Goal: Information Seeking & Learning: Understand process/instructions

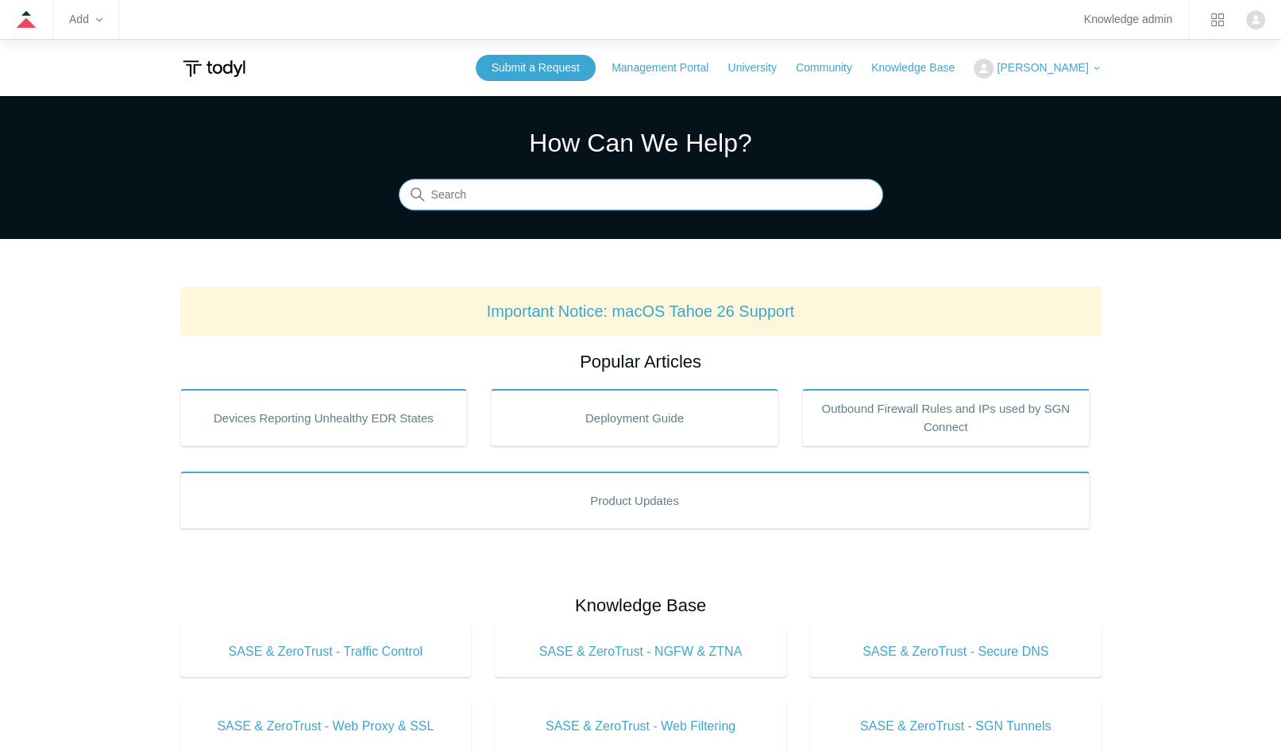
click at [529, 191] on input "Search" at bounding box center [641, 195] width 484 height 32
click at [502, 202] on input "Search" at bounding box center [641, 195] width 484 height 32
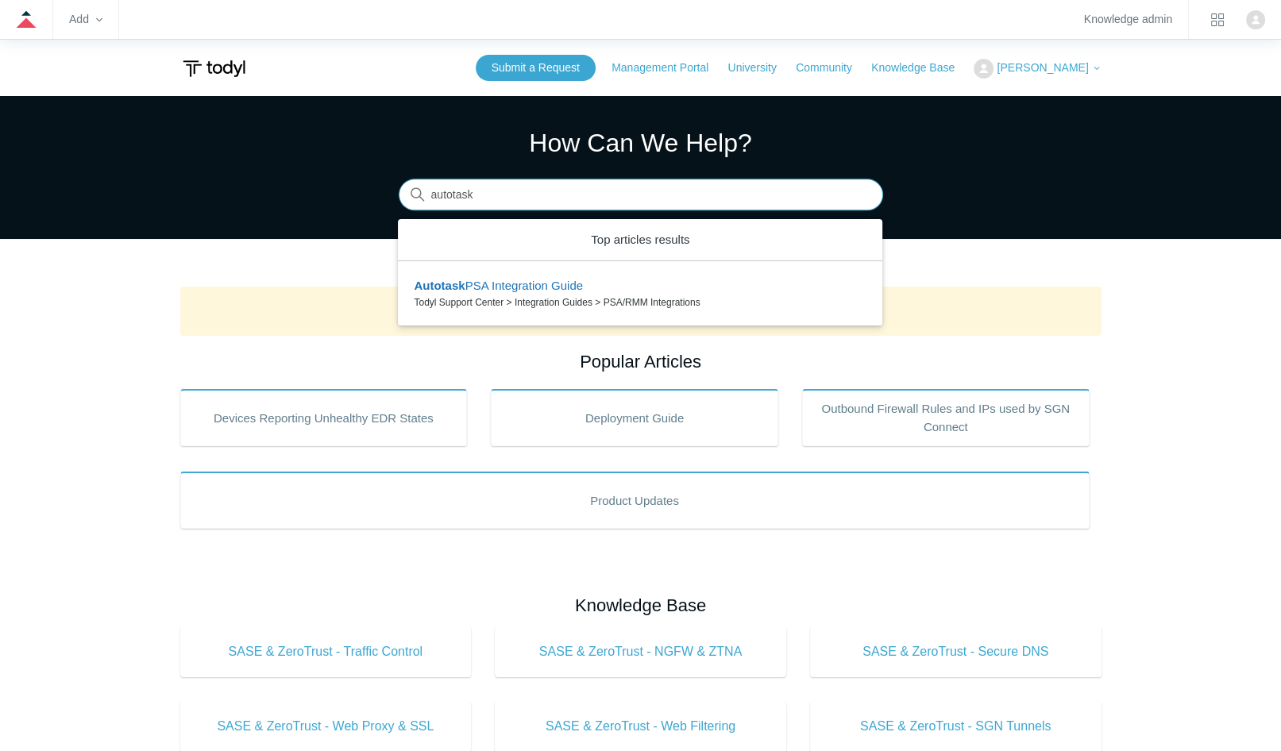
type input "autotask"
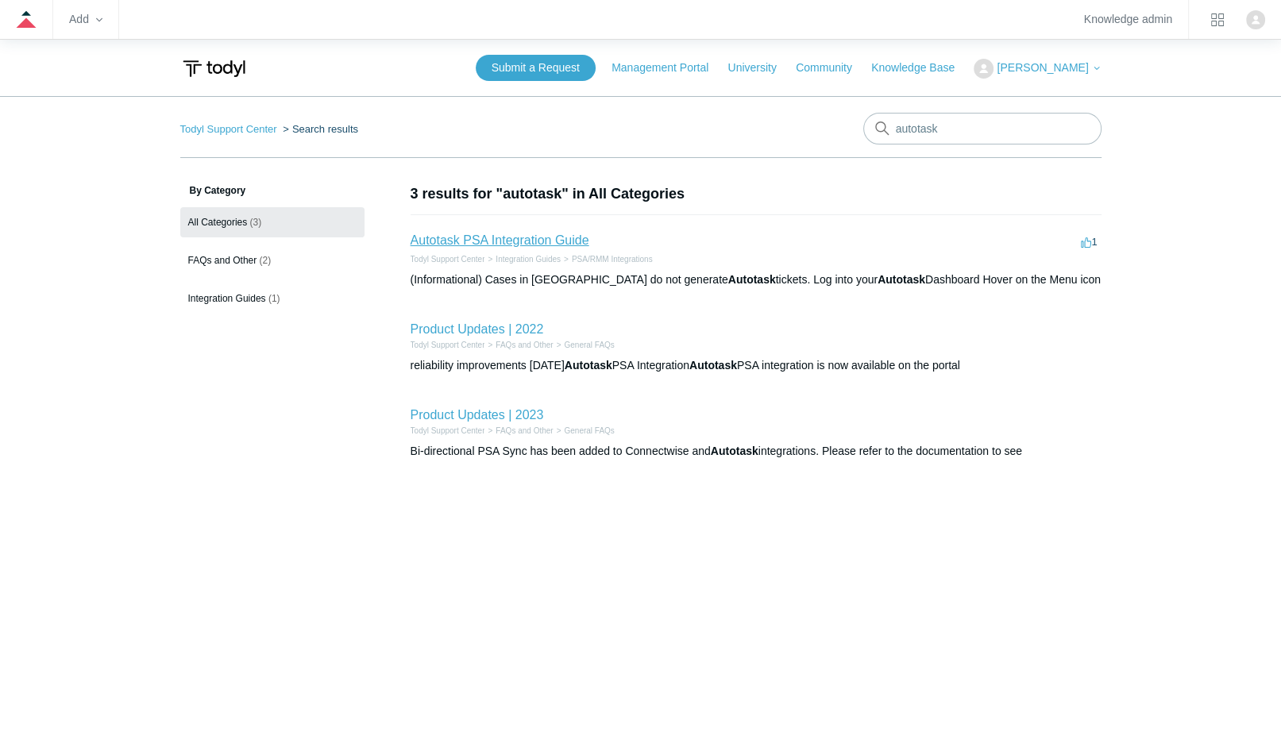
click at [559, 237] on link "Autotask PSA Integration Guide" at bounding box center [500, 240] width 179 height 14
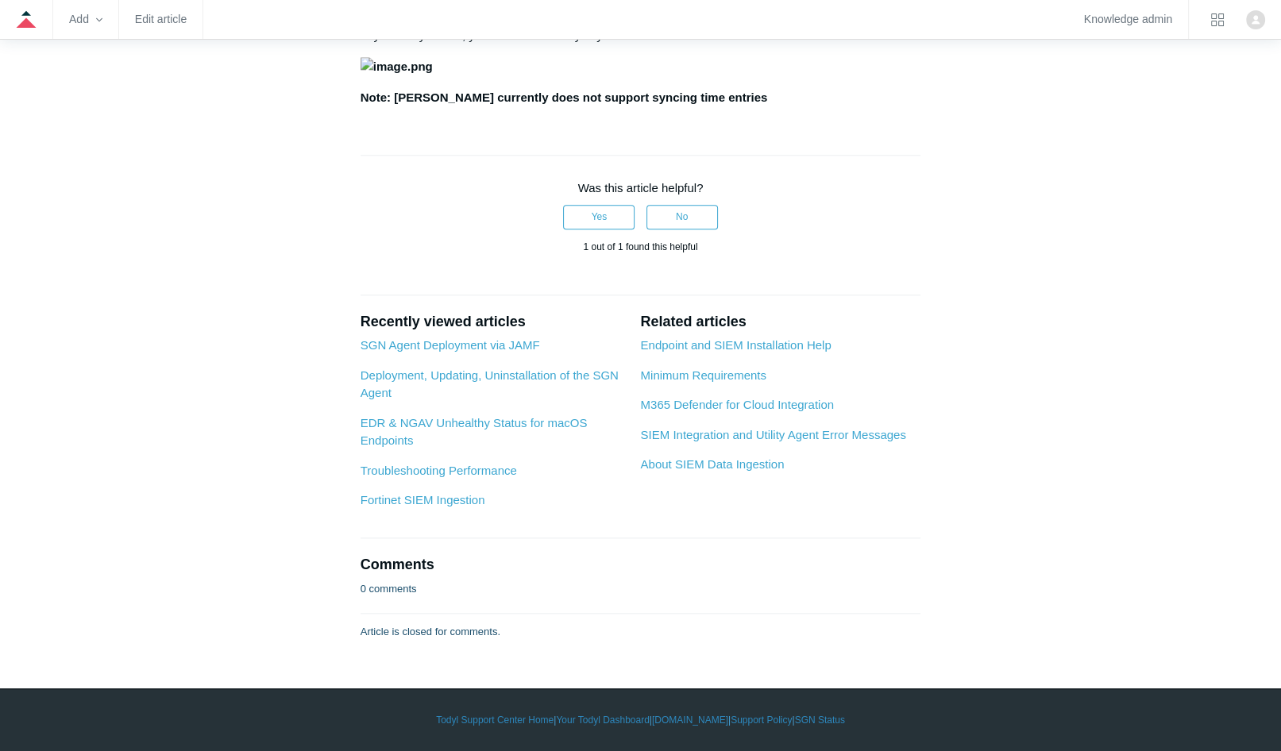
scroll to position [2541, 0]
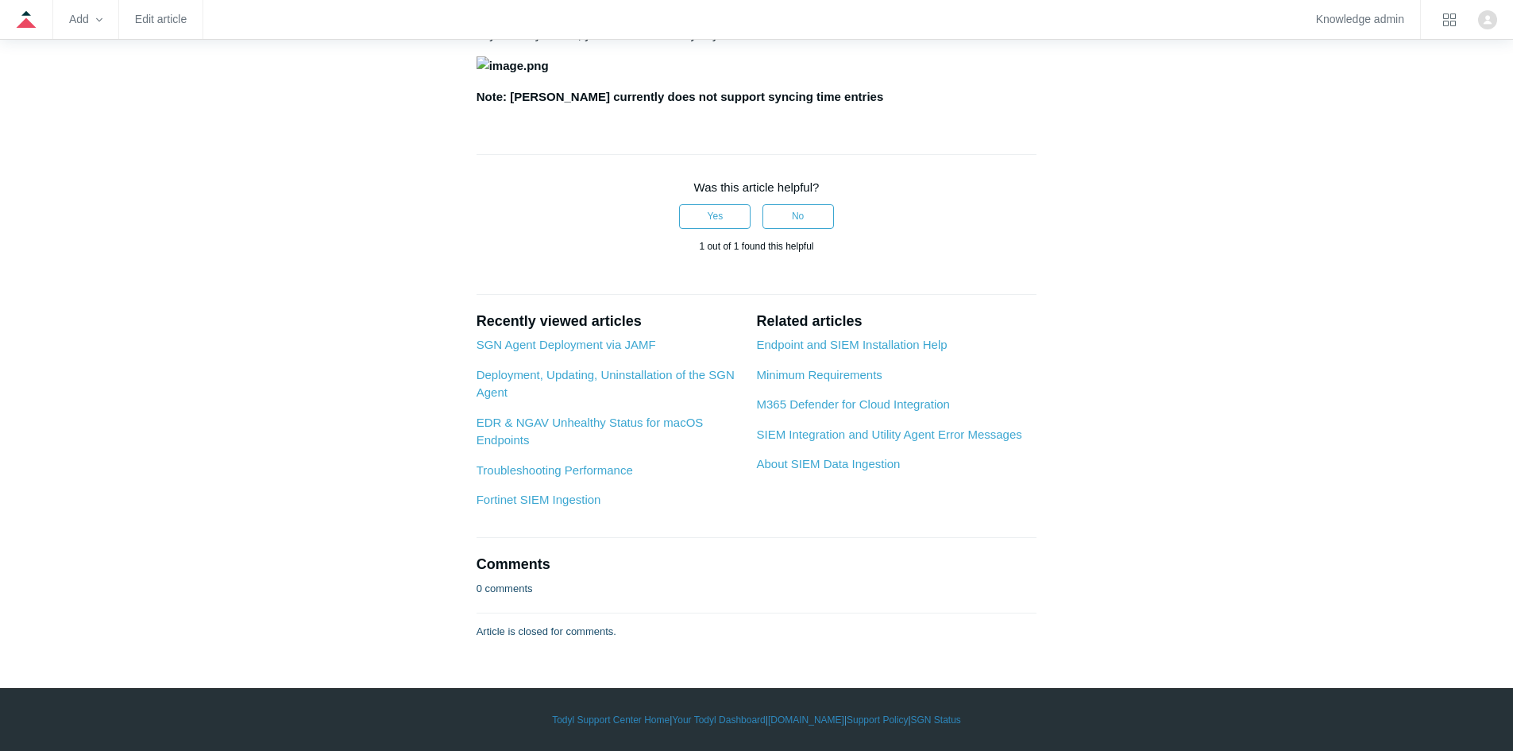
scroll to position [2408, 0]
